Goal: Browse casually: Explore the website without a specific task or goal

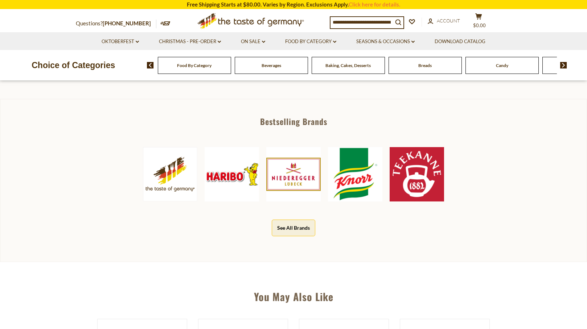
scroll to position [319, 0]
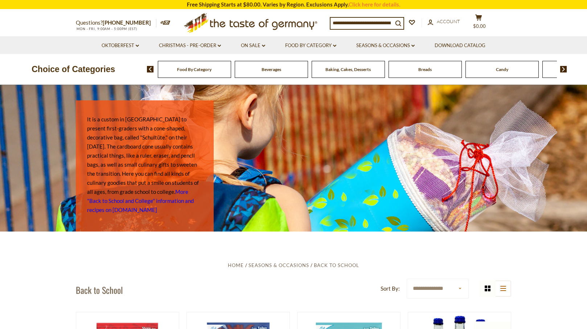
click at [417, 69] on div "Breads" at bounding box center [424, 69] width 73 height 17
click at [421, 70] on span "Breads" at bounding box center [424, 69] width 13 height 5
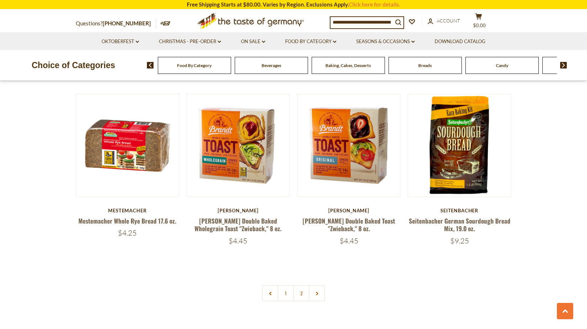
scroll to position [1610, 0]
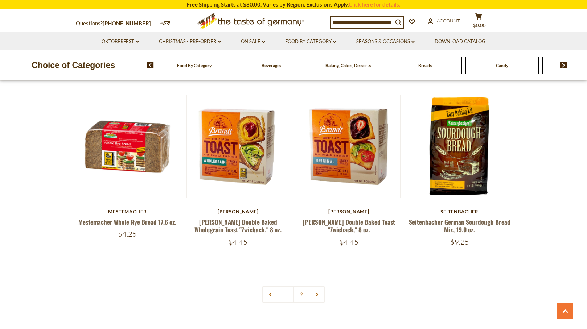
click at [316, 295] on icon at bounding box center [317, 295] width 4 height 4
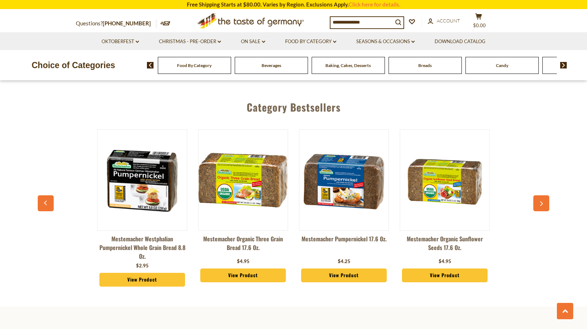
scroll to position [1886, 0]
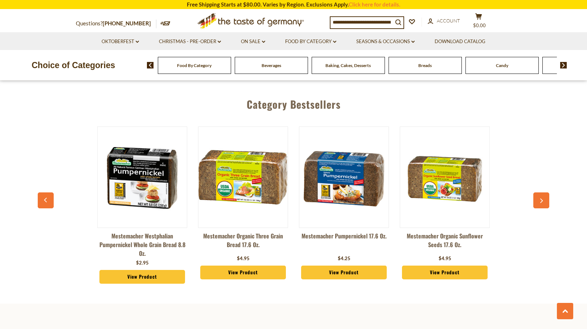
scroll to position [1610, 0]
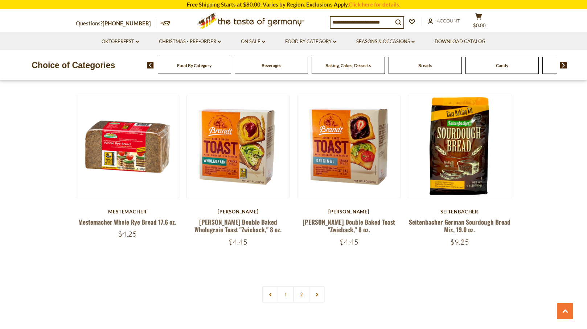
click at [329, 65] on span "Baking, Cakes, Desserts" at bounding box center [347, 65] width 45 height 5
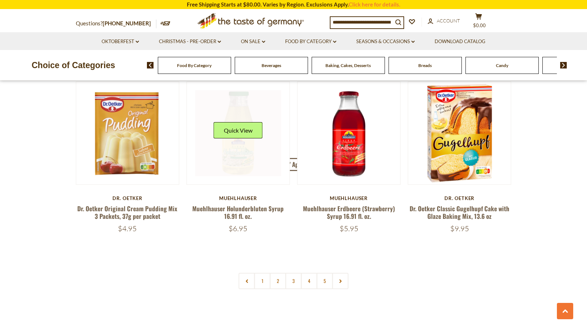
scroll to position [1627, 0]
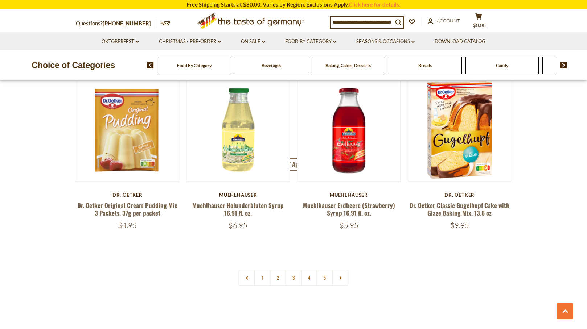
click at [339, 275] on link at bounding box center [340, 278] width 16 height 16
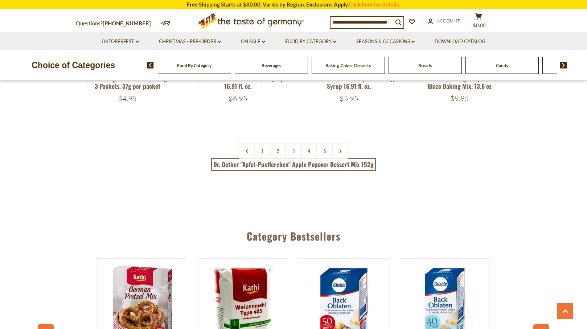
scroll to position [1755, 0]
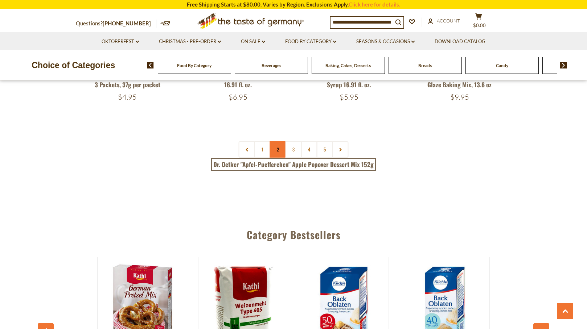
click at [276, 148] on link "2" at bounding box center [278, 149] width 16 height 16
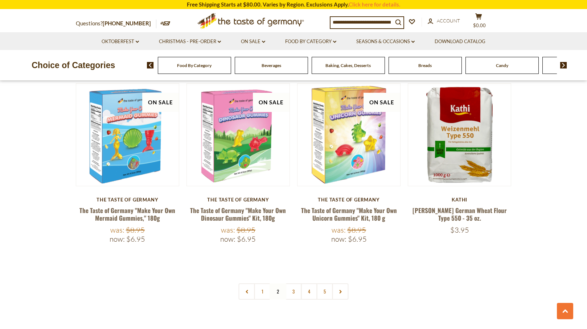
scroll to position [1642, 0]
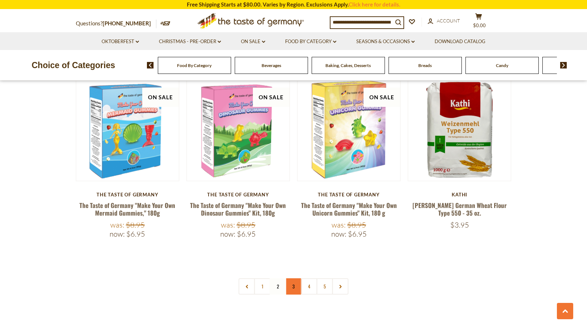
click at [293, 279] on link "3" at bounding box center [293, 287] width 16 height 16
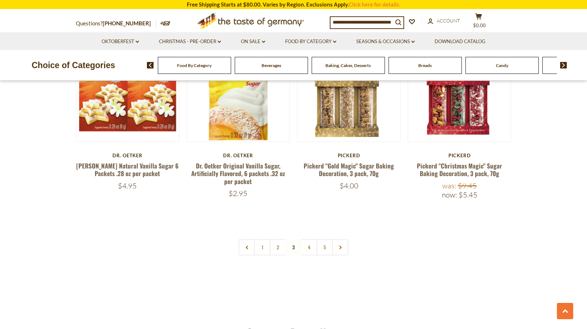
scroll to position [1686, 0]
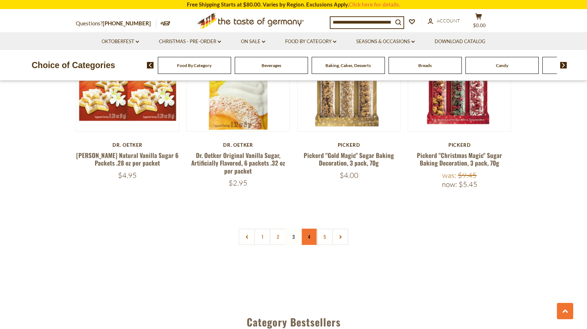
click at [312, 240] on link "4" at bounding box center [309, 237] width 16 height 16
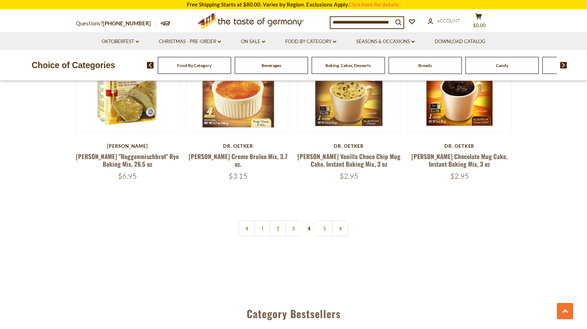
scroll to position [1671, 0]
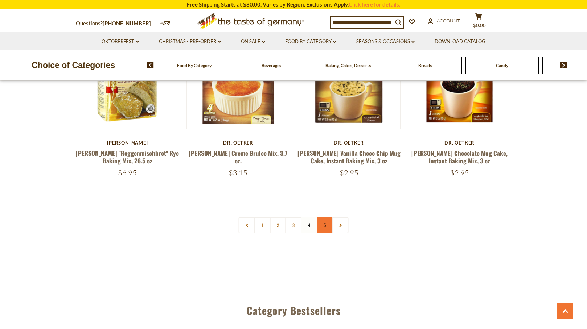
click at [322, 227] on link "5" at bounding box center [325, 225] width 16 height 16
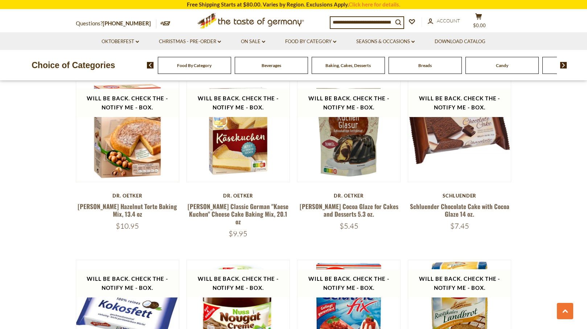
scroll to position [279, 0]
